Goal: Understand process/instructions: Learn how to perform a task or action

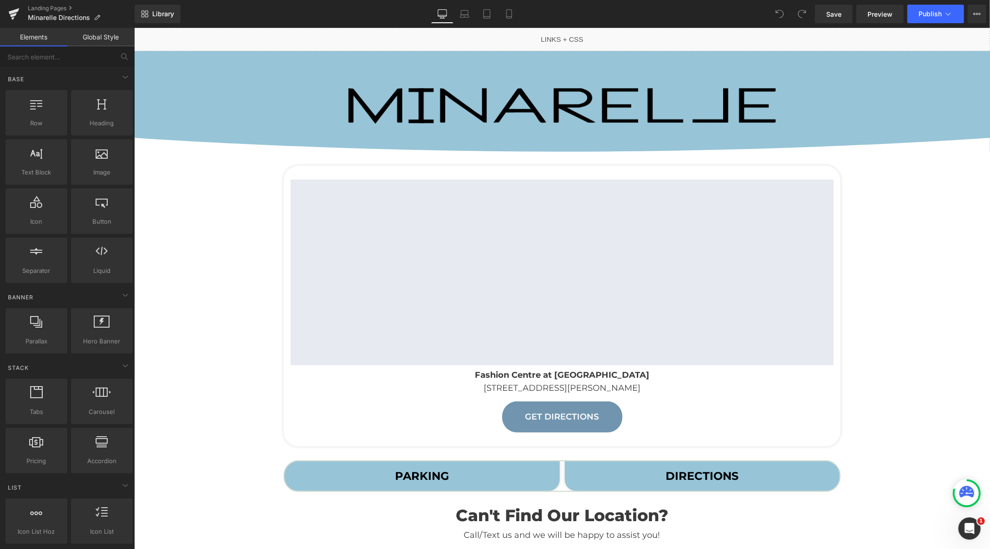
click at [712, 478] on strong "DIRECTIONS" at bounding box center [701, 475] width 73 height 13
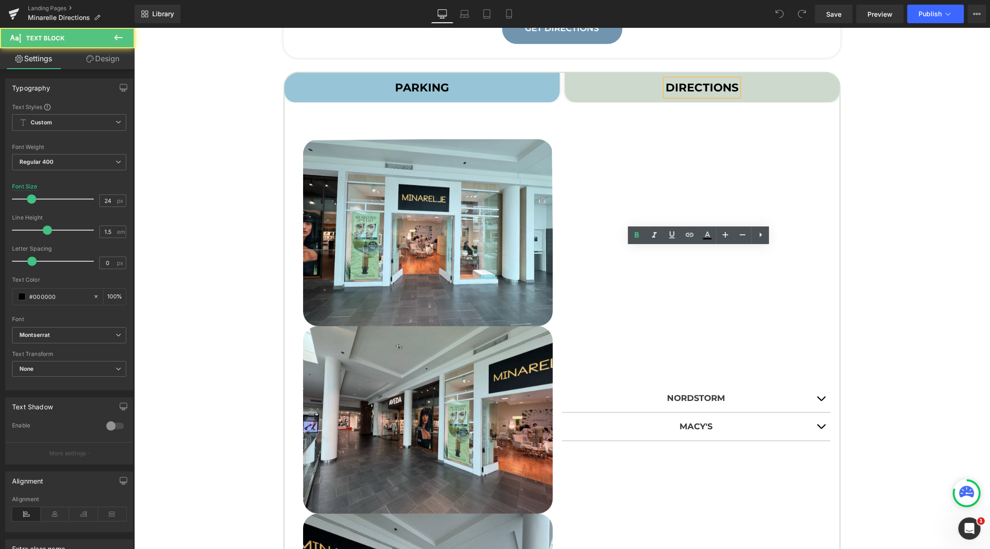
scroll to position [464, 0]
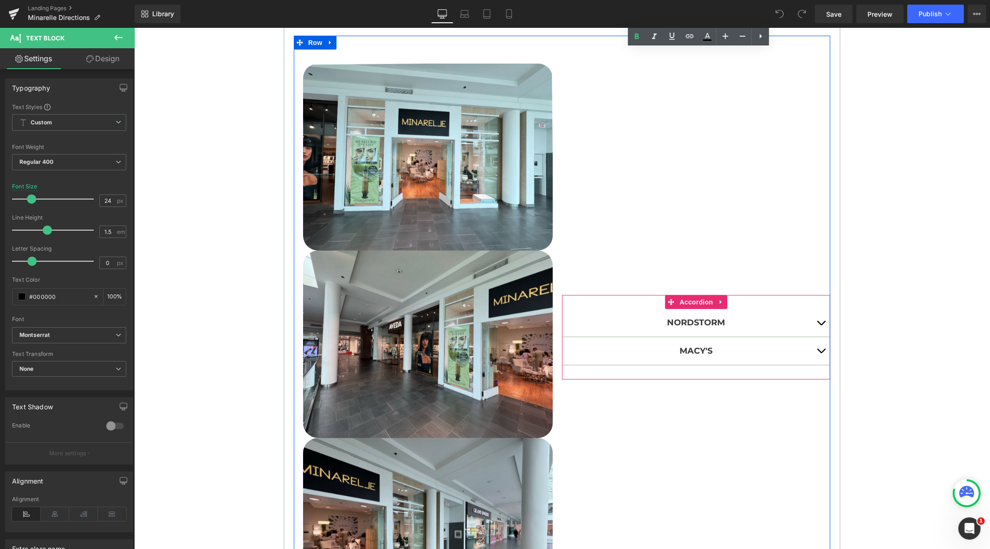
click at [821, 325] on span "button" at bounding box center [821, 325] width 0 height 0
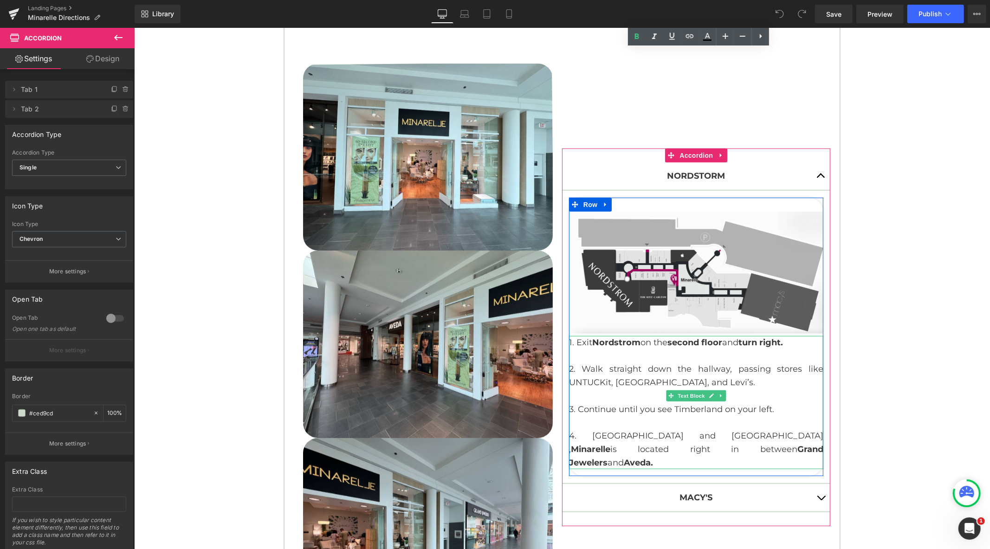
click at [678, 361] on p at bounding box center [696, 355] width 254 height 13
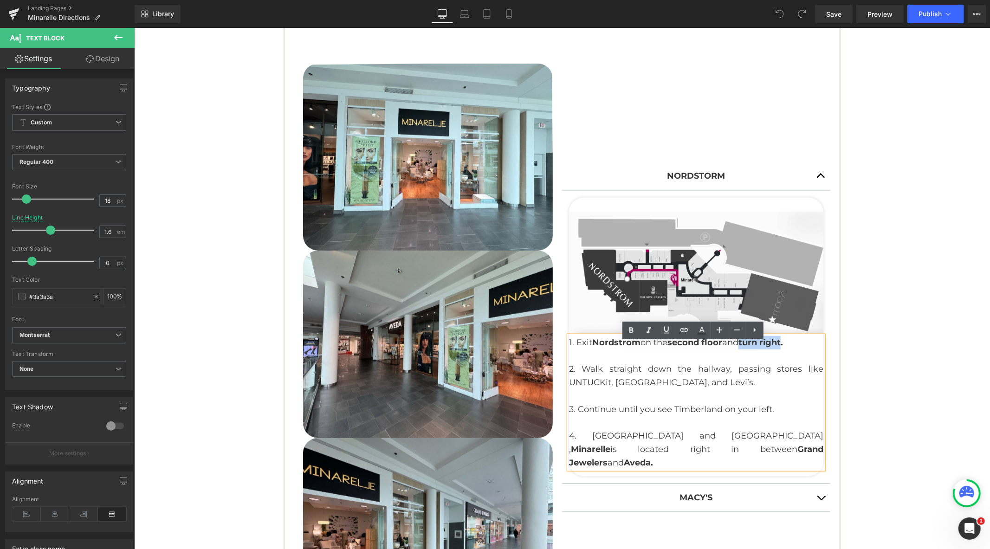
drag, startPoint x: 785, startPoint y: 350, endPoint x: 745, endPoint y: 354, distance: 40.6
click at [745, 349] on p "1. Exit Nordstrom on the second floor and turn right." at bounding box center [696, 342] width 254 height 13
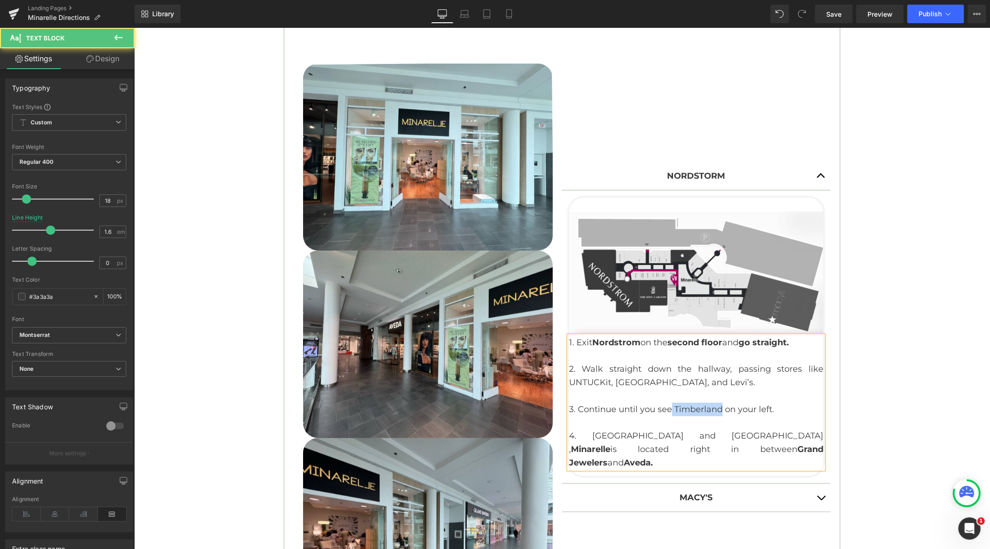
drag, startPoint x: 718, startPoint y: 416, endPoint x: 668, endPoint y: 418, distance: 49.7
click at [668, 416] on p "3. Continue until you see Timberland on your left." at bounding box center [696, 409] width 254 height 13
drag, startPoint x: 737, startPoint y: 443, endPoint x: 578, endPoint y: 444, distance: 159.7
click at [578, 444] on p "4. Pass Timberland and Grand Jewelers , Minarelle is located right in between G…" at bounding box center [696, 449] width 254 height 40
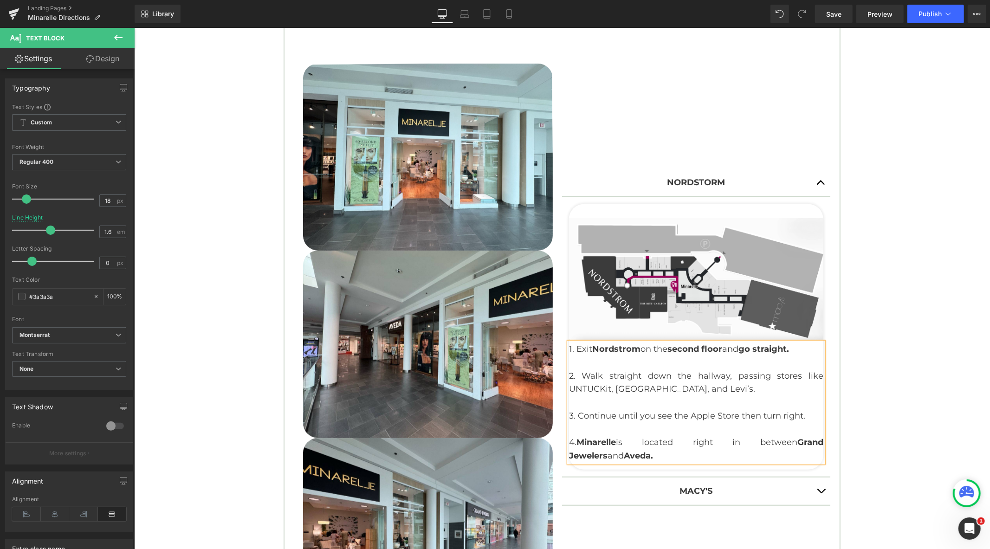
click at [816, 488] on button "button" at bounding box center [821, 490] width 19 height 27
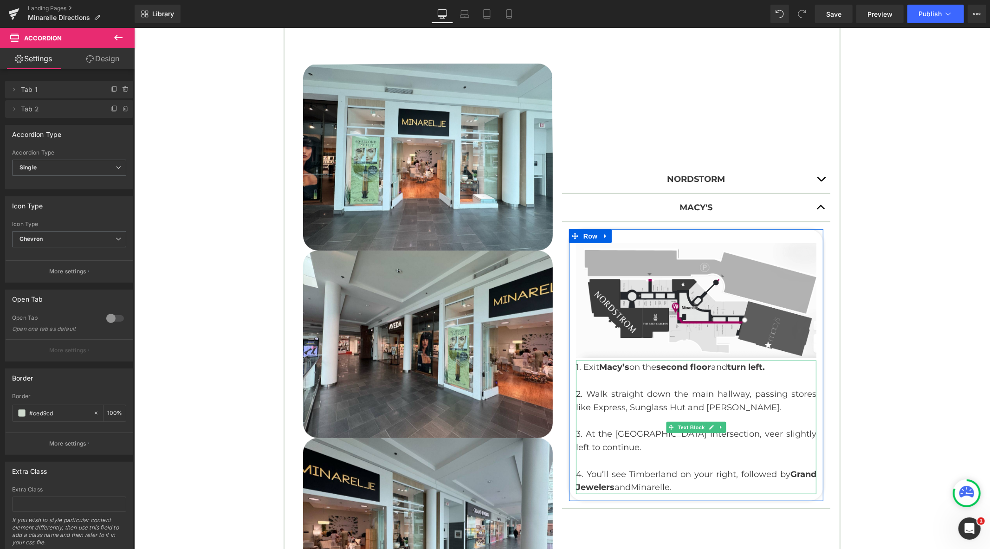
click at [676, 450] on p "3. At the Apple store intersection, veer slightly left to continue." at bounding box center [696, 440] width 241 height 27
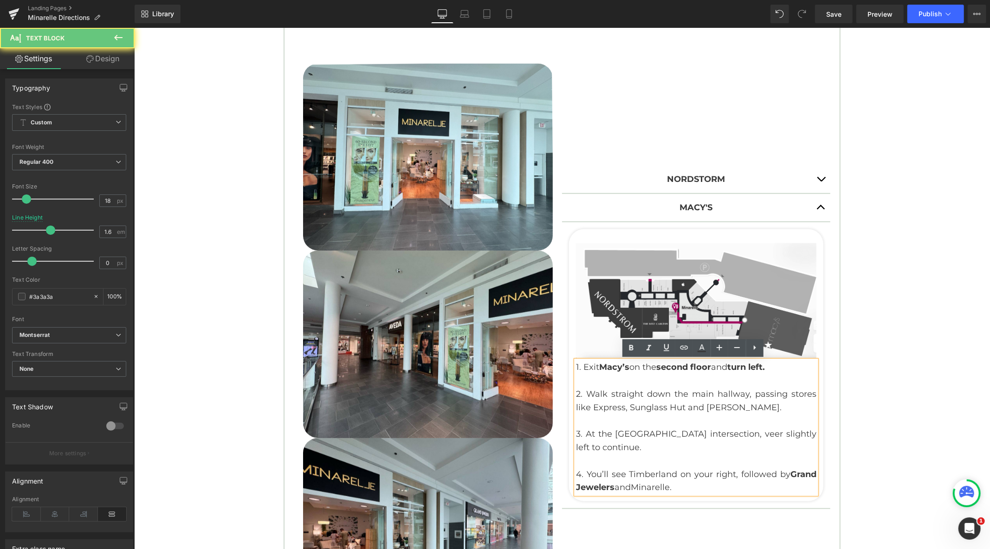
click at [656, 443] on p "3. At the Apple store intersection, veer slightly left to continue." at bounding box center [696, 440] width 241 height 27
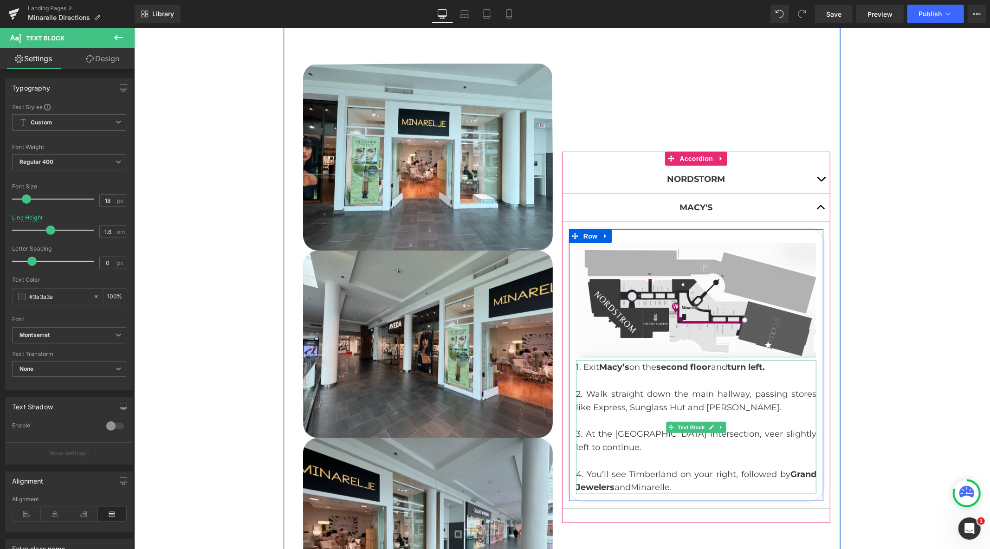
click at [775, 366] on p "1. Exit Macy’s on the second floor and turn left." at bounding box center [696, 366] width 241 height 13
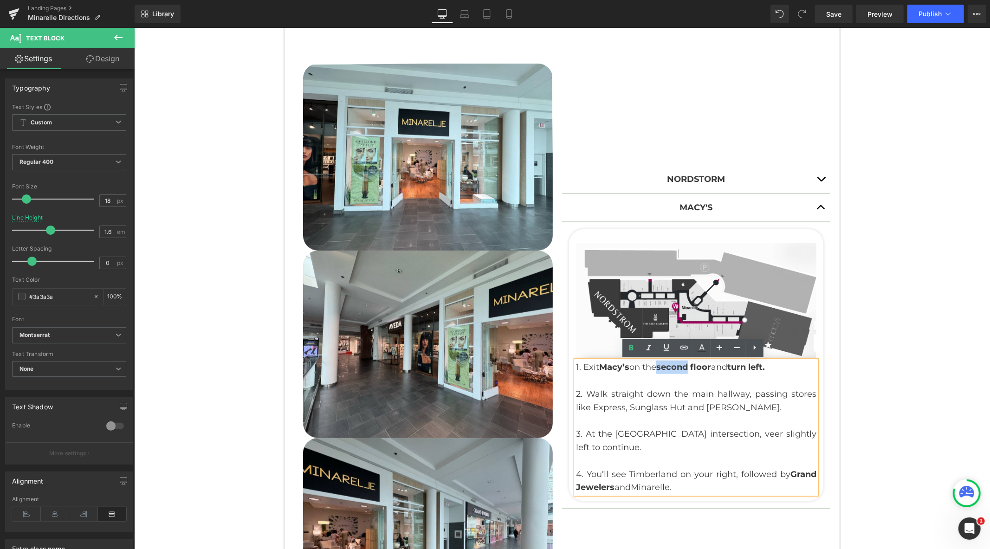
drag, startPoint x: 687, startPoint y: 367, endPoint x: 659, endPoint y: 369, distance: 27.9
click at [659, 369] on strong "second floor" at bounding box center [683, 367] width 55 height 10
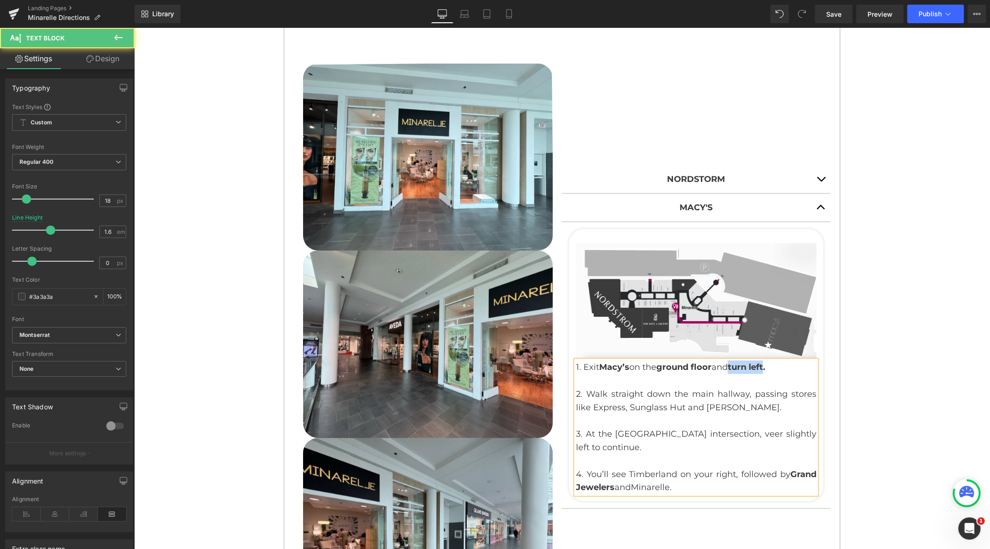
drag, startPoint x: 767, startPoint y: 367, endPoint x: 734, endPoint y: 367, distance: 33.4
click at [734, 367] on strong "turn left." at bounding box center [747, 367] width 38 height 10
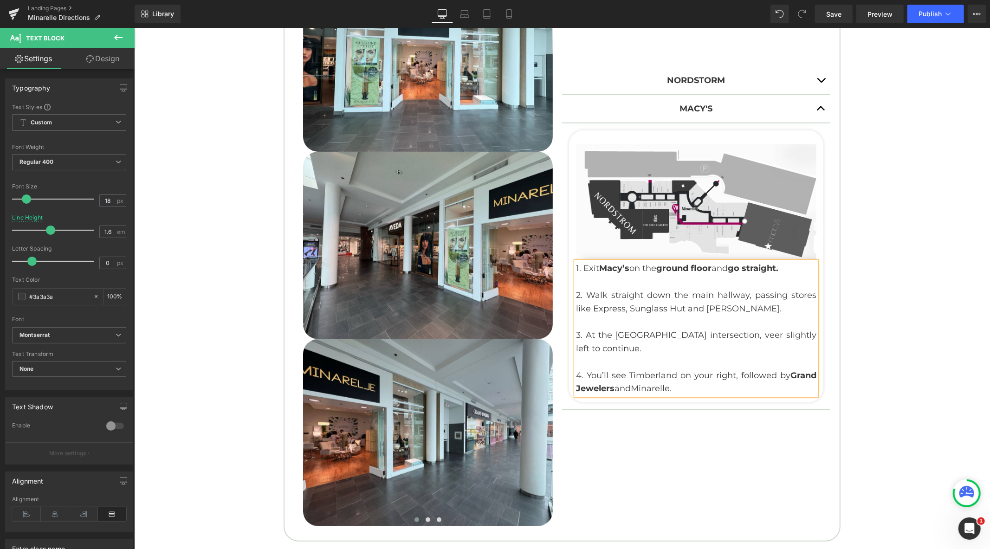
scroll to position [567, 0]
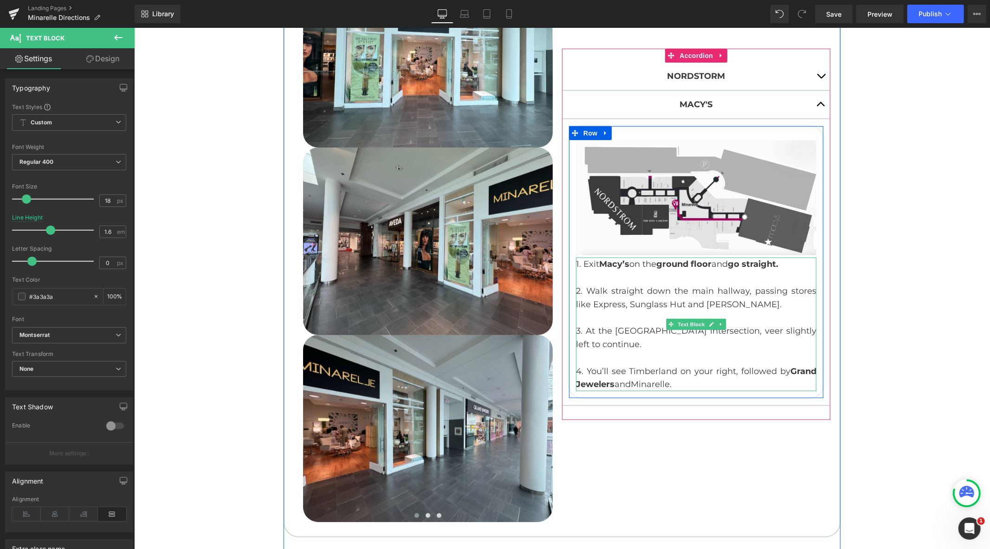
click at [631, 346] on p "3. At the Apple store intersection, veer slightly left to continue." at bounding box center [696, 337] width 241 height 27
click at [757, 304] on p "2. Walk straight down the main hallway, passing stores like Express, Sunglass H…" at bounding box center [696, 297] width 241 height 27
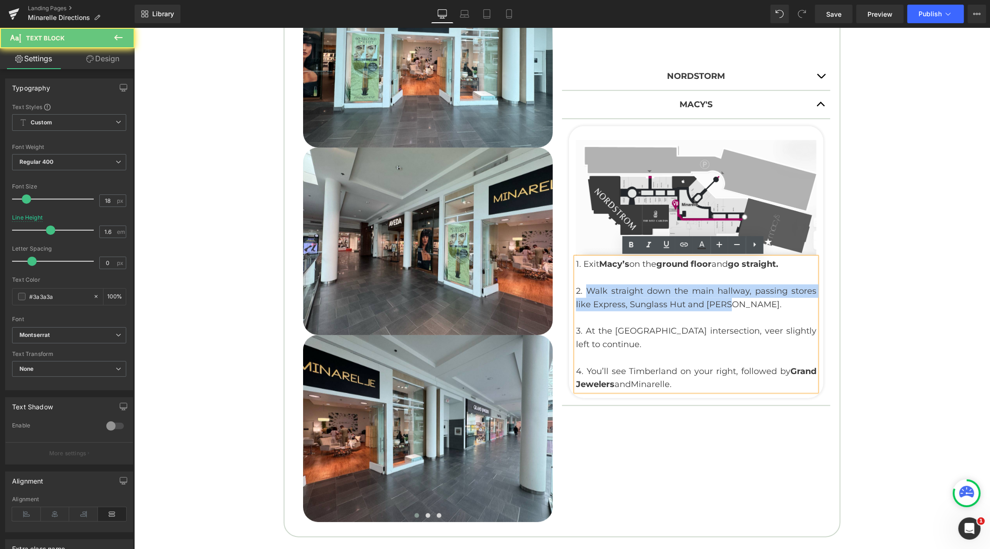
drag, startPoint x: 747, startPoint y: 304, endPoint x: 585, endPoint y: 293, distance: 162.4
click at [585, 293] on p "2. Walk straight down the main hallway, passing stores like Express, Sunglass H…" at bounding box center [696, 297] width 241 height 27
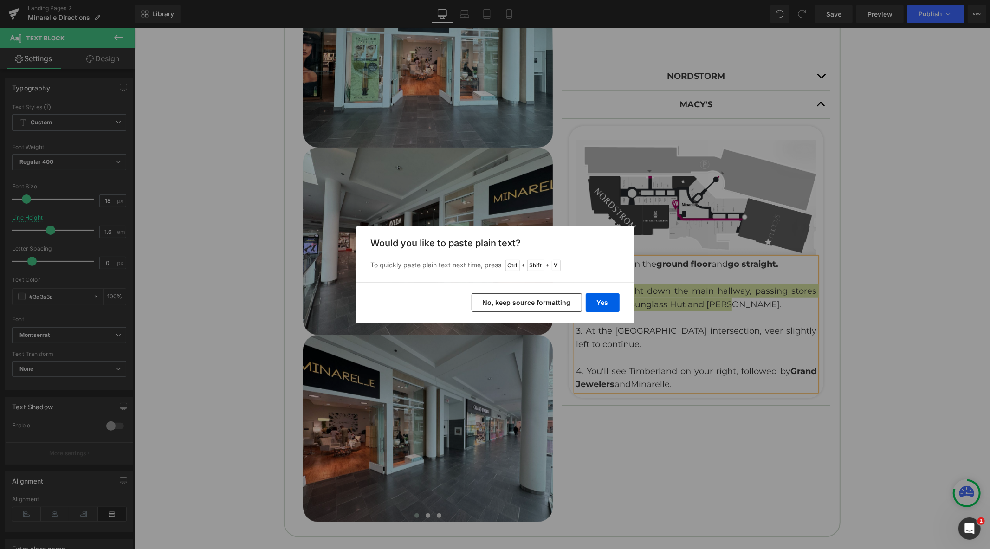
click at [565, 303] on button "No, keep source formatting" at bounding box center [527, 302] width 111 height 19
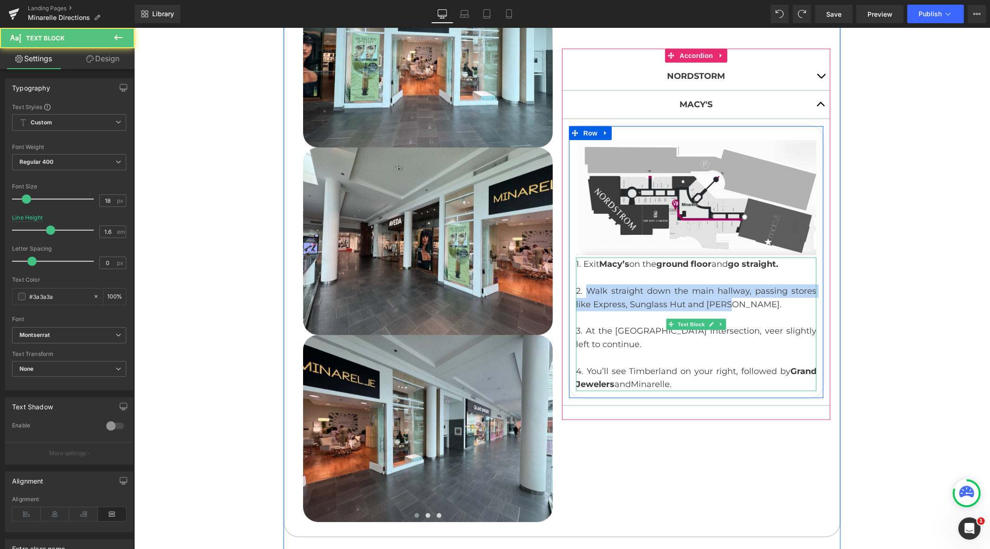
drag, startPoint x: 748, startPoint y: 302, endPoint x: 584, endPoint y: 289, distance: 164.4
click at [584, 289] on p "2. Walk straight down the main hallway, passing stores like Express, Sunglass H…" at bounding box center [696, 297] width 241 height 27
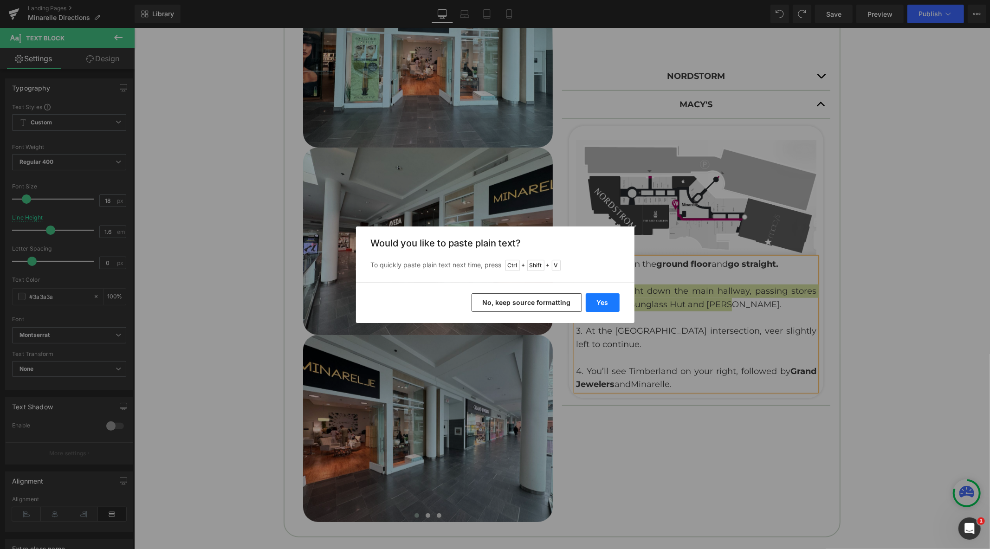
click at [600, 300] on button "Yes" at bounding box center [603, 302] width 34 height 19
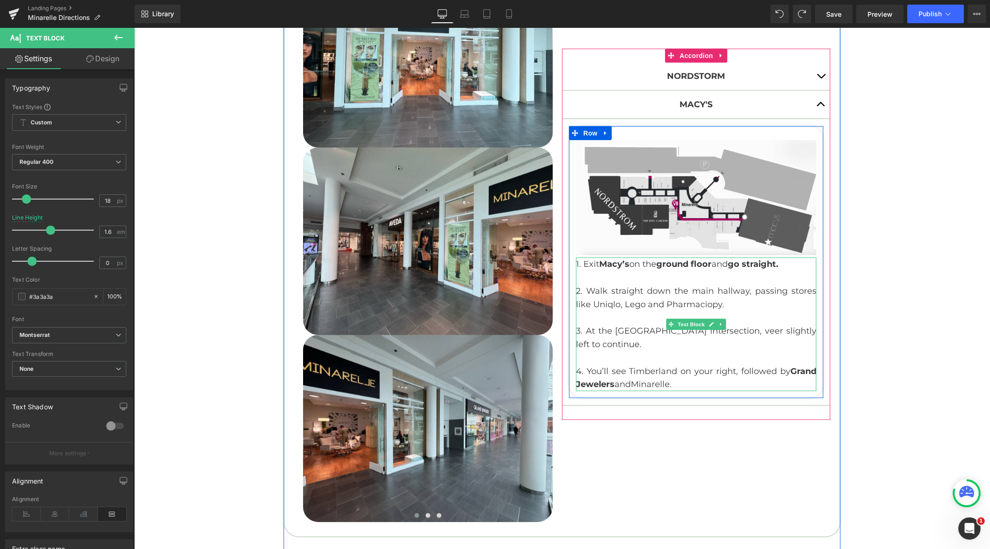
click at [615, 334] on p "3. At the Apple store intersection, veer slightly left to continue." at bounding box center [696, 337] width 241 height 27
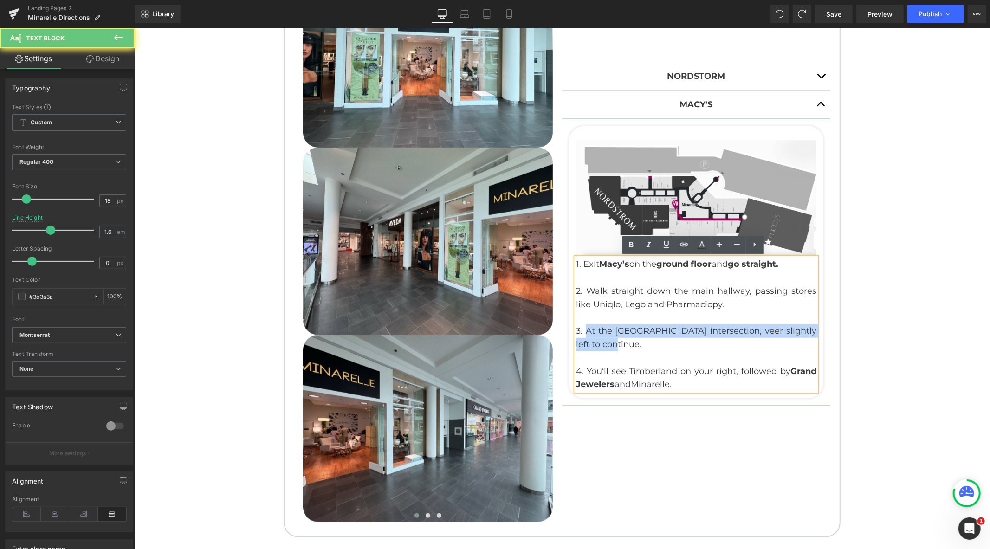
drag, startPoint x: 617, startPoint y: 345, endPoint x: 583, endPoint y: 332, distance: 35.7
click at [583, 332] on p "3. At the Apple store intersection, veer slightly left to continue." at bounding box center [696, 337] width 241 height 27
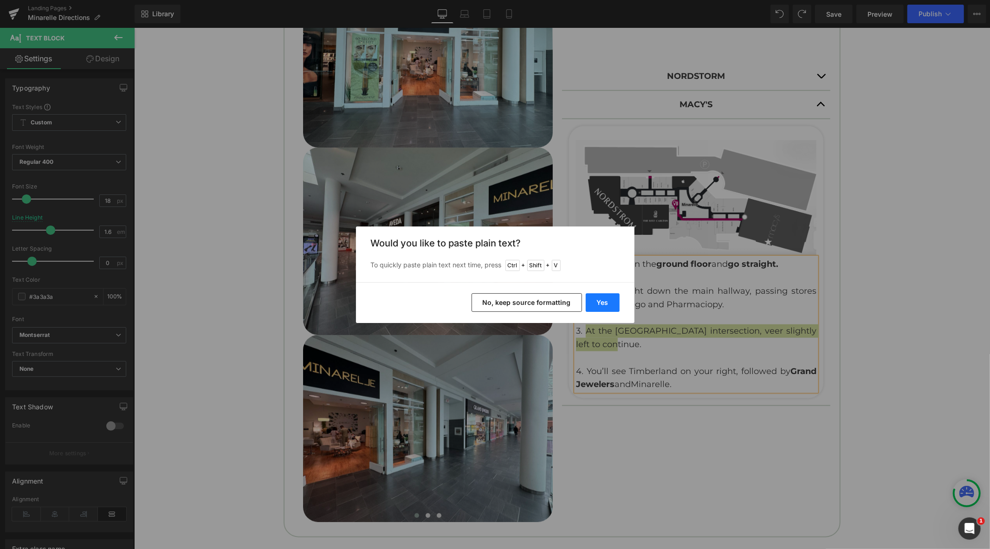
click at [605, 306] on button "Yes" at bounding box center [603, 302] width 34 height 19
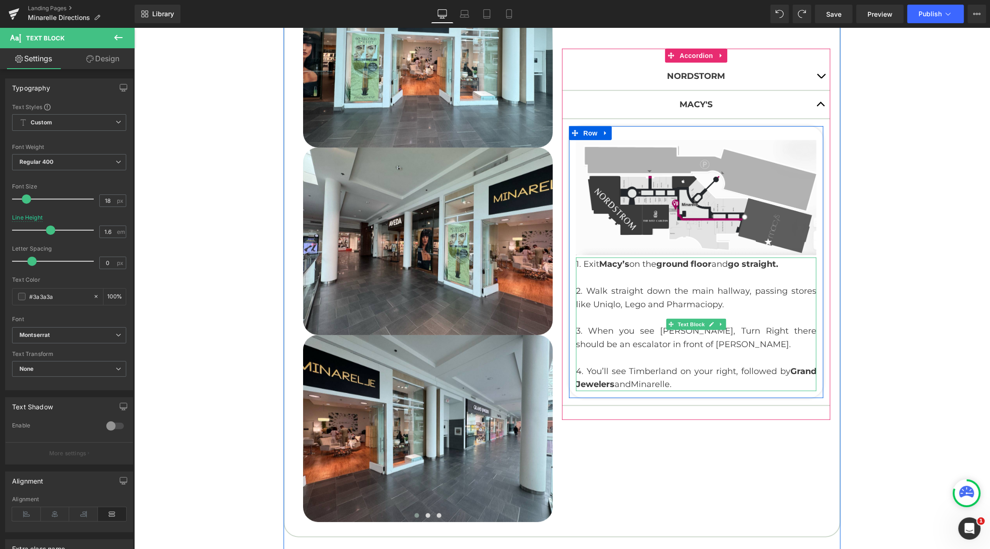
click at [699, 384] on p "4. You’ll see Timberland on your right, followed by Grand Jewelers and Minarell…" at bounding box center [696, 377] width 241 height 27
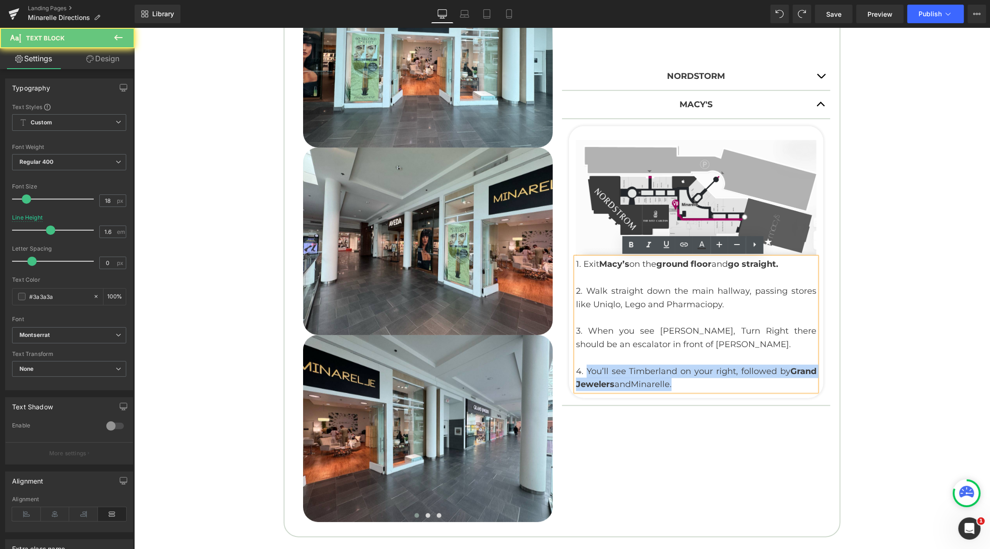
drag, startPoint x: 696, startPoint y: 384, endPoint x: 583, endPoint y: 373, distance: 114.2
click at [583, 373] on p "4. You’ll see Timberland on your right, followed by Grand Jewelers and Minarell…" at bounding box center [696, 377] width 241 height 27
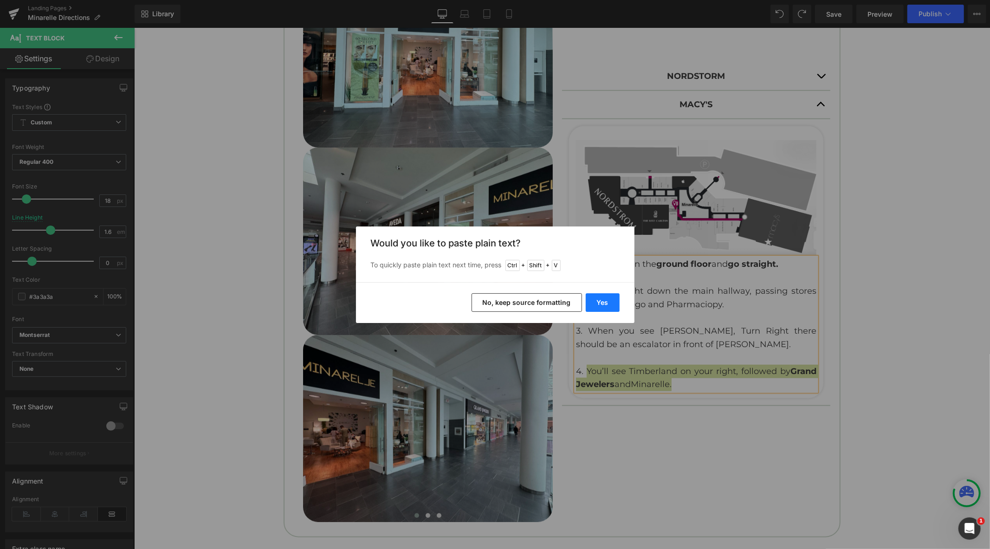
click at [610, 301] on button "Yes" at bounding box center [603, 302] width 34 height 19
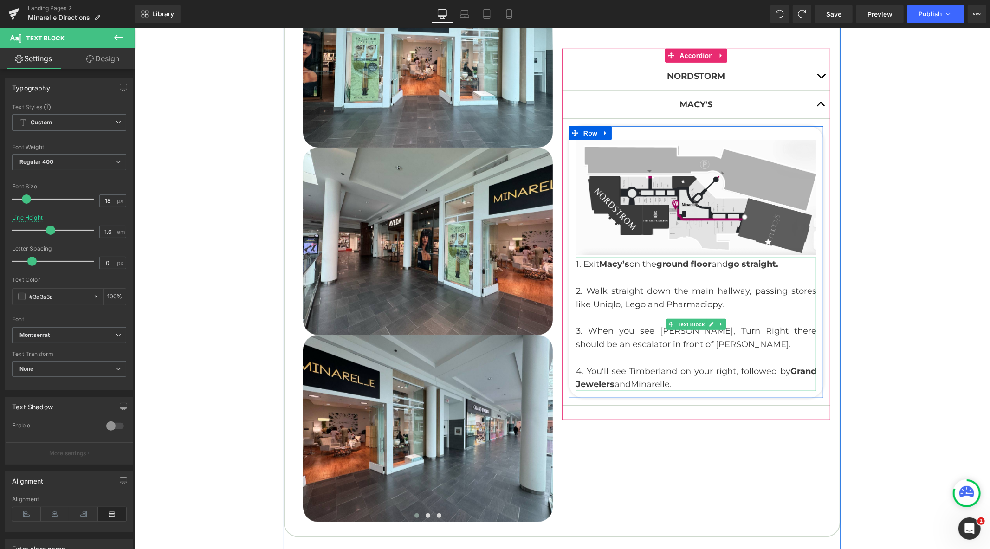
click at [688, 382] on p "4. You’ll see Timberland on your right, followed by Grand Jewelers and Minarell…" at bounding box center [696, 377] width 241 height 27
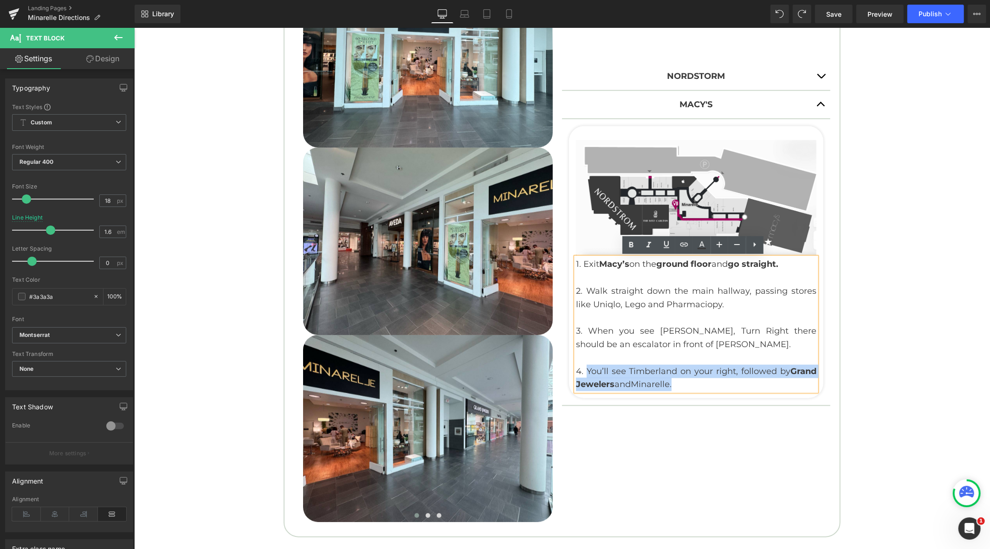
drag, startPoint x: 688, startPoint y: 384, endPoint x: 584, endPoint y: 371, distance: 104.8
click at [584, 371] on p "4. You’ll see Timberland on your right, followed by Grand Jewelers and Minarell…" at bounding box center [696, 377] width 241 height 27
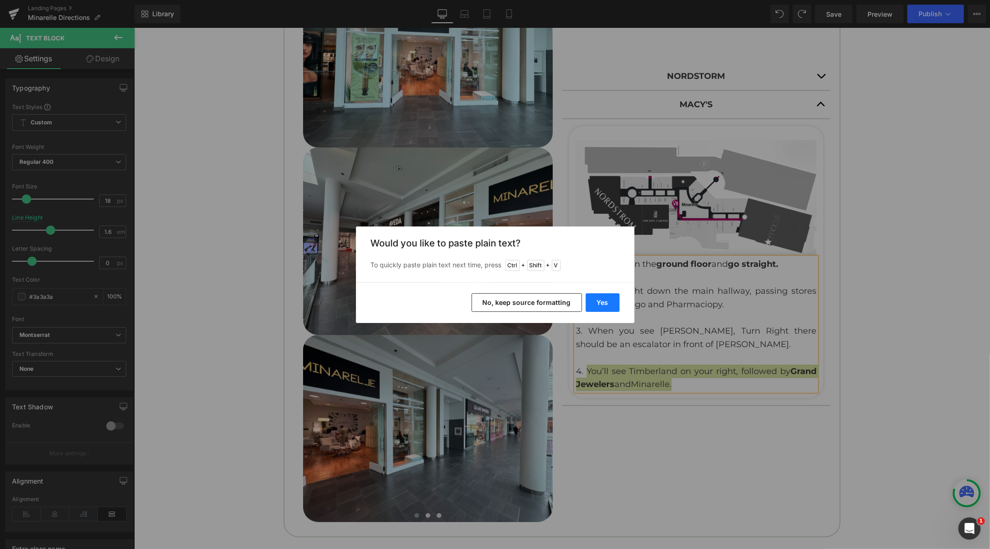
click at [611, 311] on button "Yes" at bounding box center [603, 302] width 34 height 19
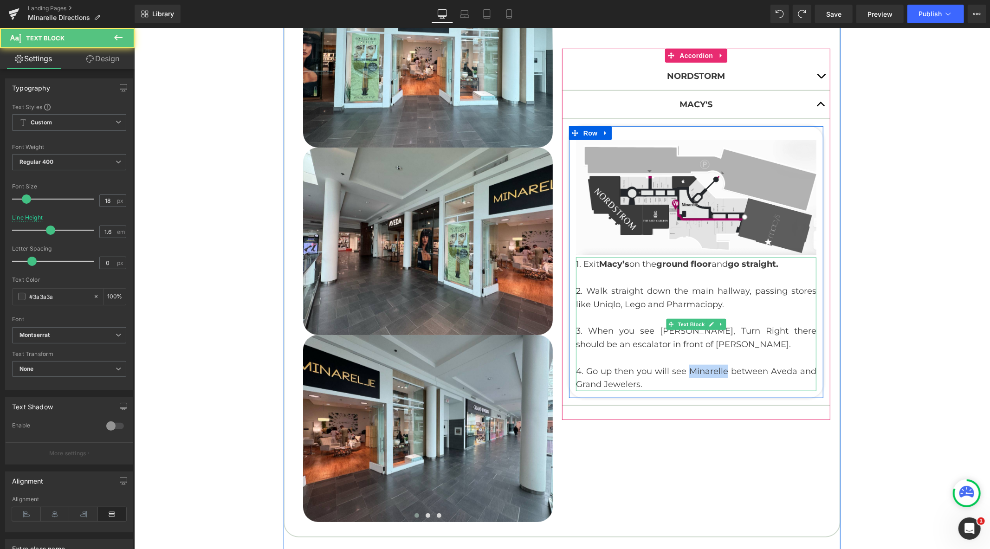
drag, startPoint x: 687, startPoint y: 370, endPoint x: 722, endPoint y: 369, distance: 35.3
click at [722, 369] on p "4. Go up then you will see Minarelle between Aveda and Grand Jewelers." at bounding box center [696, 377] width 241 height 27
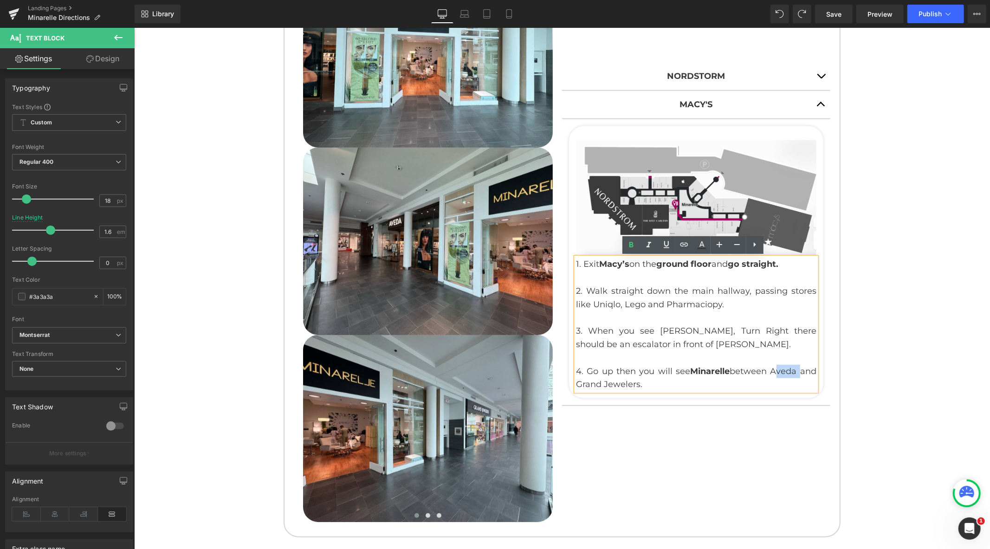
drag, startPoint x: 768, startPoint y: 372, endPoint x: 793, endPoint y: 372, distance: 24.1
click at [793, 372] on p "4. Go up then you will see Minarelle between Aveda and Grand Jewelers." at bounding box center [696, 377] width 241 height 27
drag, startPoint x: 636, startPoint y: 383, endPoint x: 572, endPoint y: 383, distance: 63.1
click at [576, 383] on p "4. Go up then you will see Minarelle between Aveda and Grand Jewelers." at bounding box center [696, 377] width 241 height 27
click at [696, 441] on div "Nordstorm Text Block Image 1. Exit Nordstrom on the second floor and go straigh…" at bounding box center [696, 234] width 268 height 576
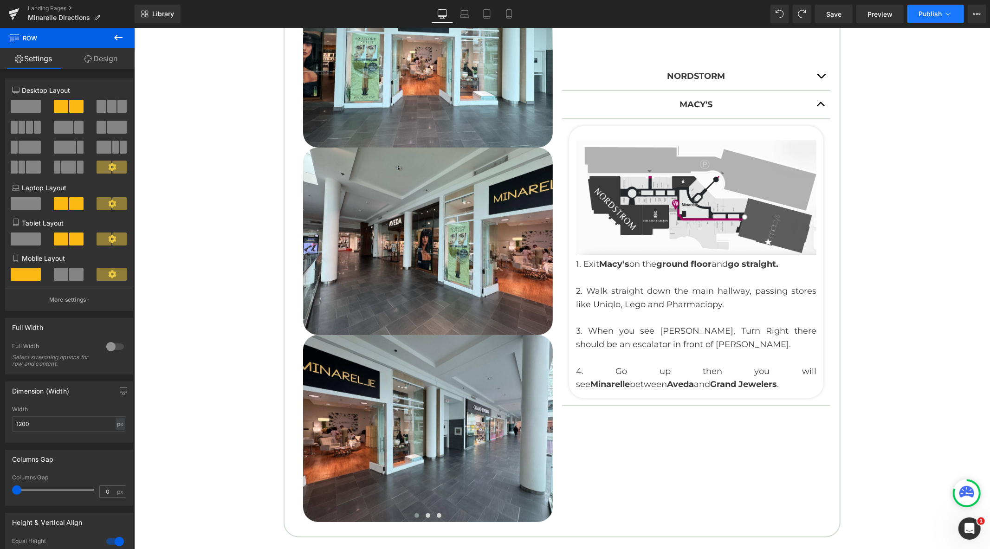
click at [929, 20] on button "Publish" at bounding box center [936, 14] width 57 height 19
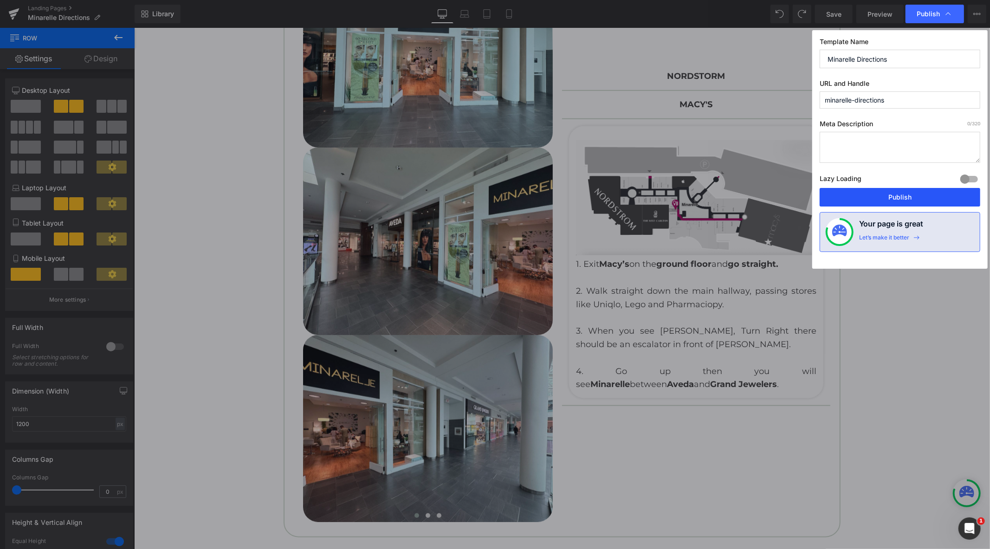
click at [897, 203] on button "Publish" at bounding box center [900, 197] width 161 height 19
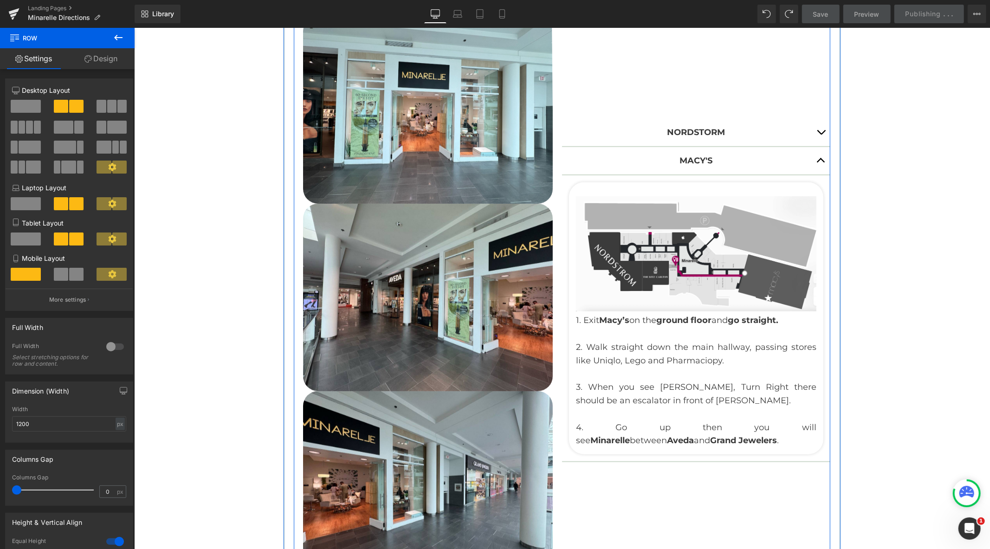
scroll to position [464, 0]
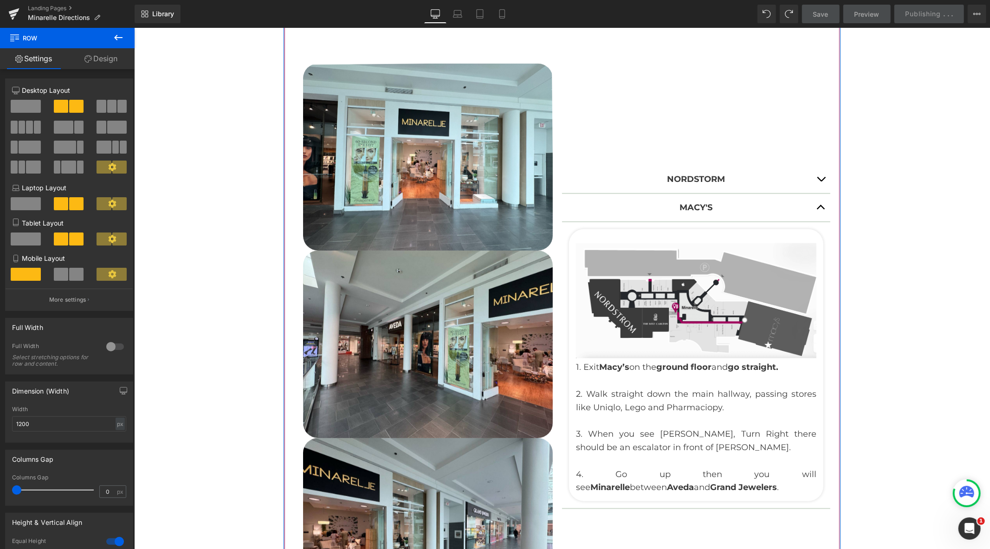
click at [819, 178] on button "button" at bounding box center [821, 178] width 19 height 27
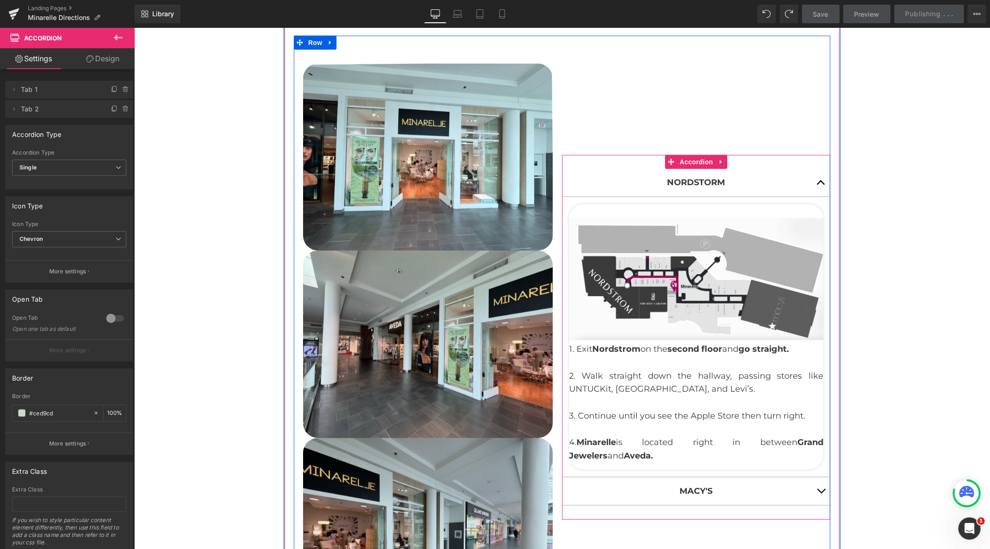
click at [812, 183] on button "button" at bounding box center [821, 182] width 19 height 27
